Goal: Transaction & Acquisition: Obtain resource

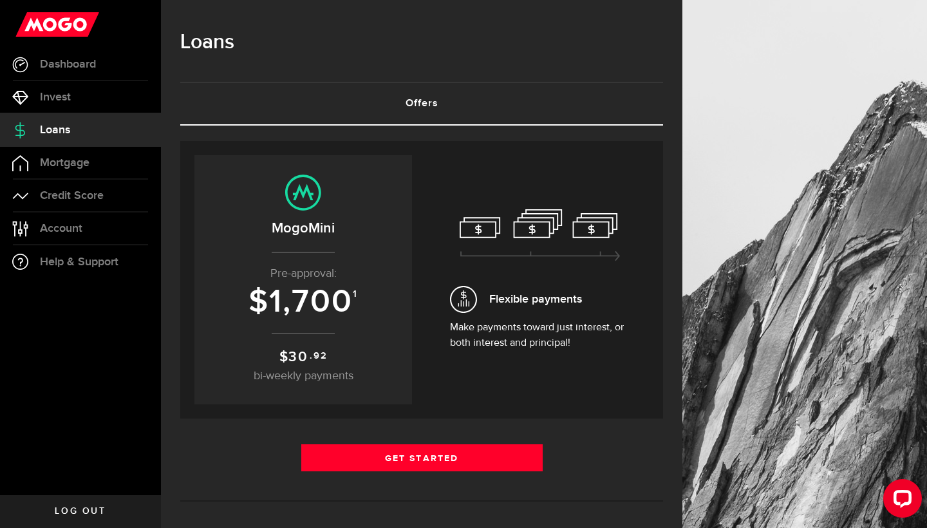
click at [340, 303] on span "1,700" at bounding box center [311, 302] width 84 height 39
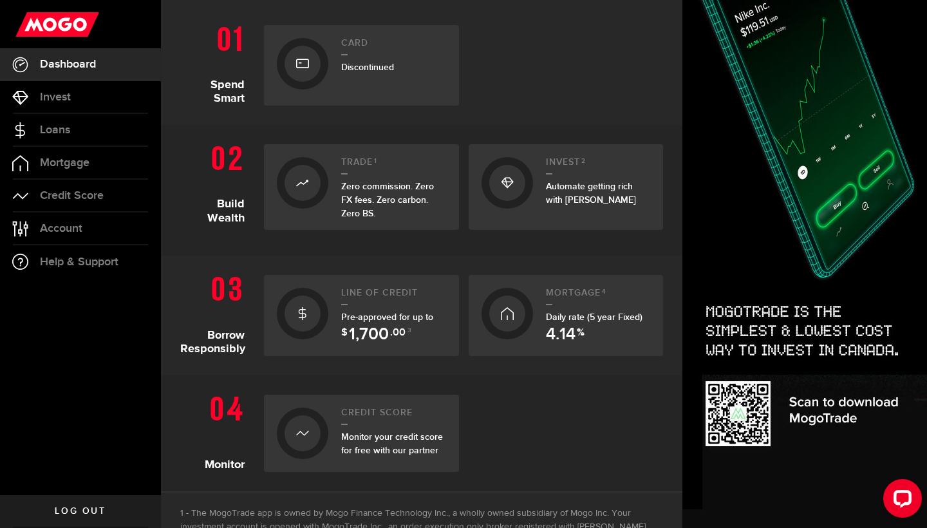
scroll to position [290, 0]
click at [375, 322] on div "Pre-approved for up to $ 1,700 .00 3" at bounding box center [393, 323] width 105 height 27
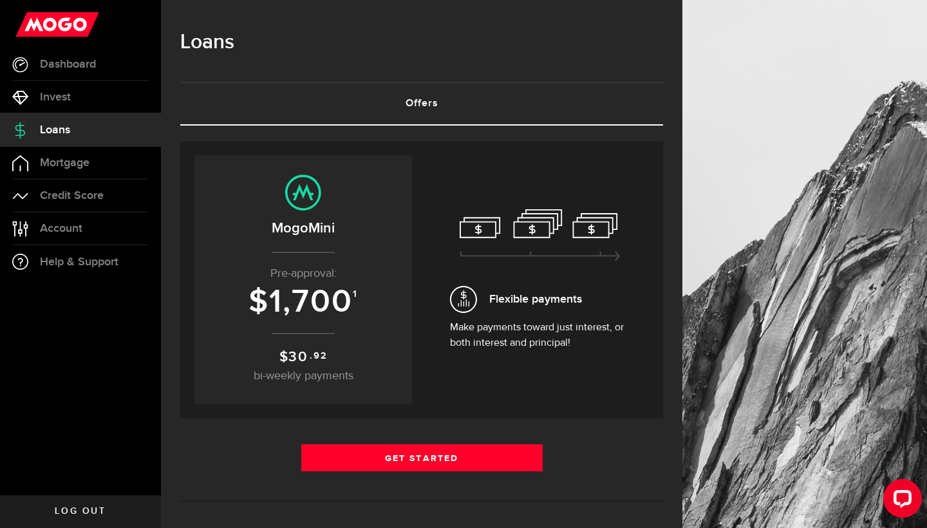
click at [414, 81] on div "Loans" at bounding box center [421, 49] width 483 height 66
drag, startPoint x: 414, startPoint y: 84, endPoint x: 414, endPoint y: 98, distance: 14.8
click at [414, 98] on link "Offers (requires attention)" at bounding box center [421, 103] width 483 height 41
click at [476, 243] on icon at bounding box center [539, 235] width 161 height 52
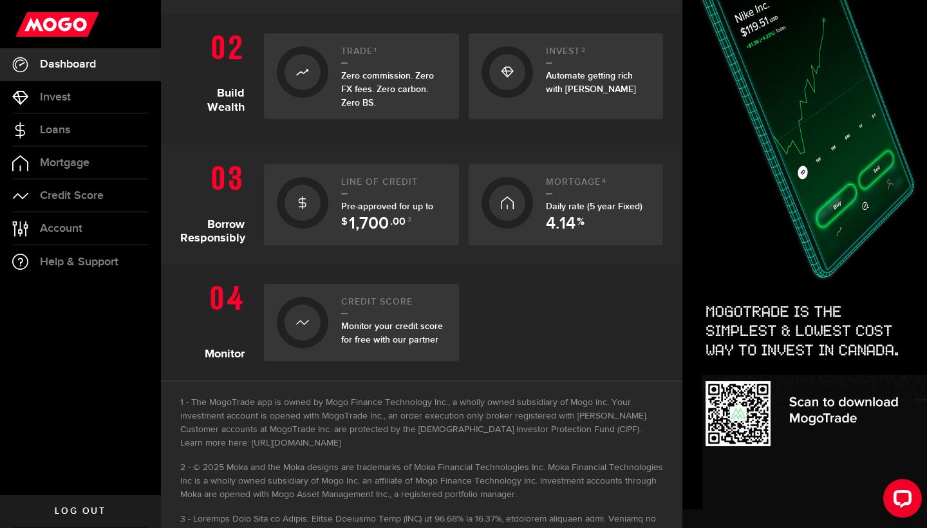
scroll to position [409, 0]
